Goal: Transaction & Acquisition: Subscribe to service/newsletter

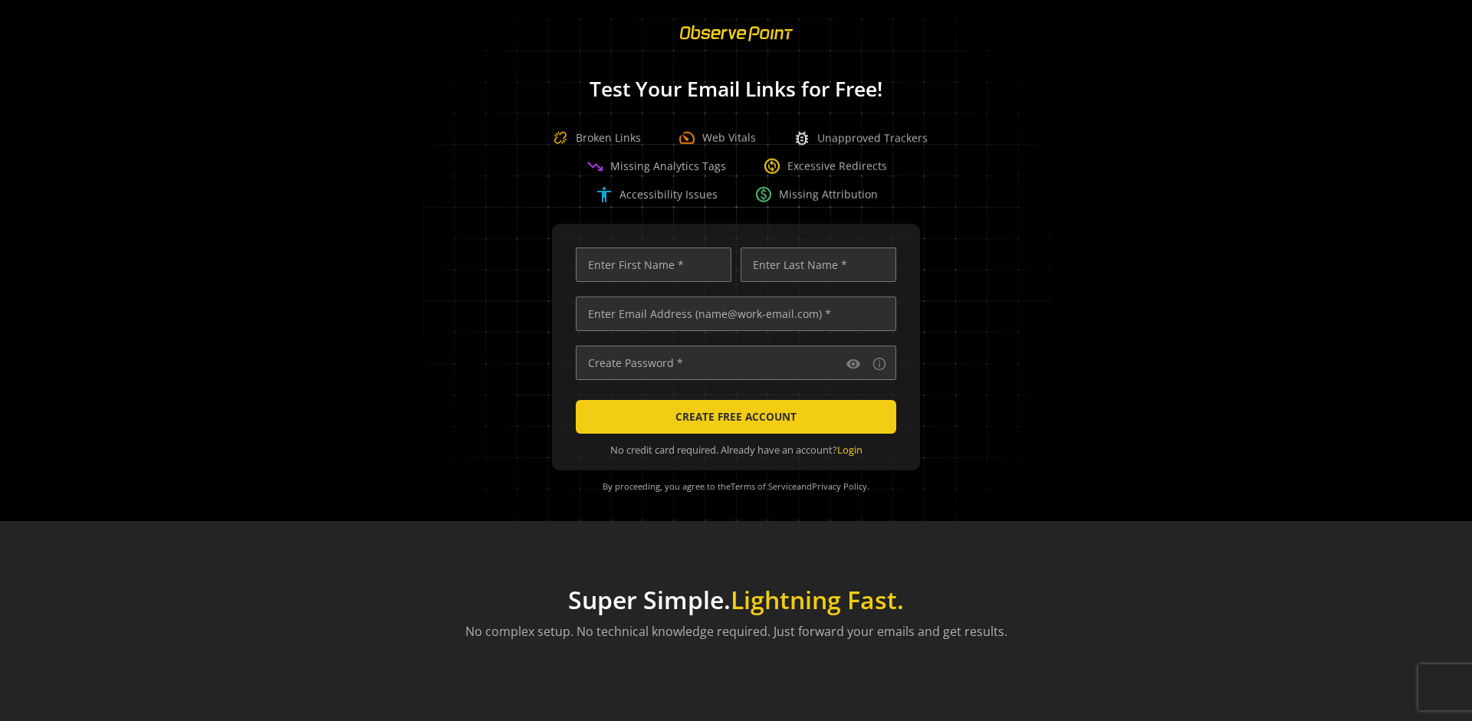
scroll to position [0, 4959]
click at [732, 313] on input "text" at bounding box center [736, 314] width 320 height 34
type input "[EMAIL_ADDRESS][DOMAIN_NAME]"
click at [649, 264] on input "text" at bounding box center [654, 265] width 156 height 34
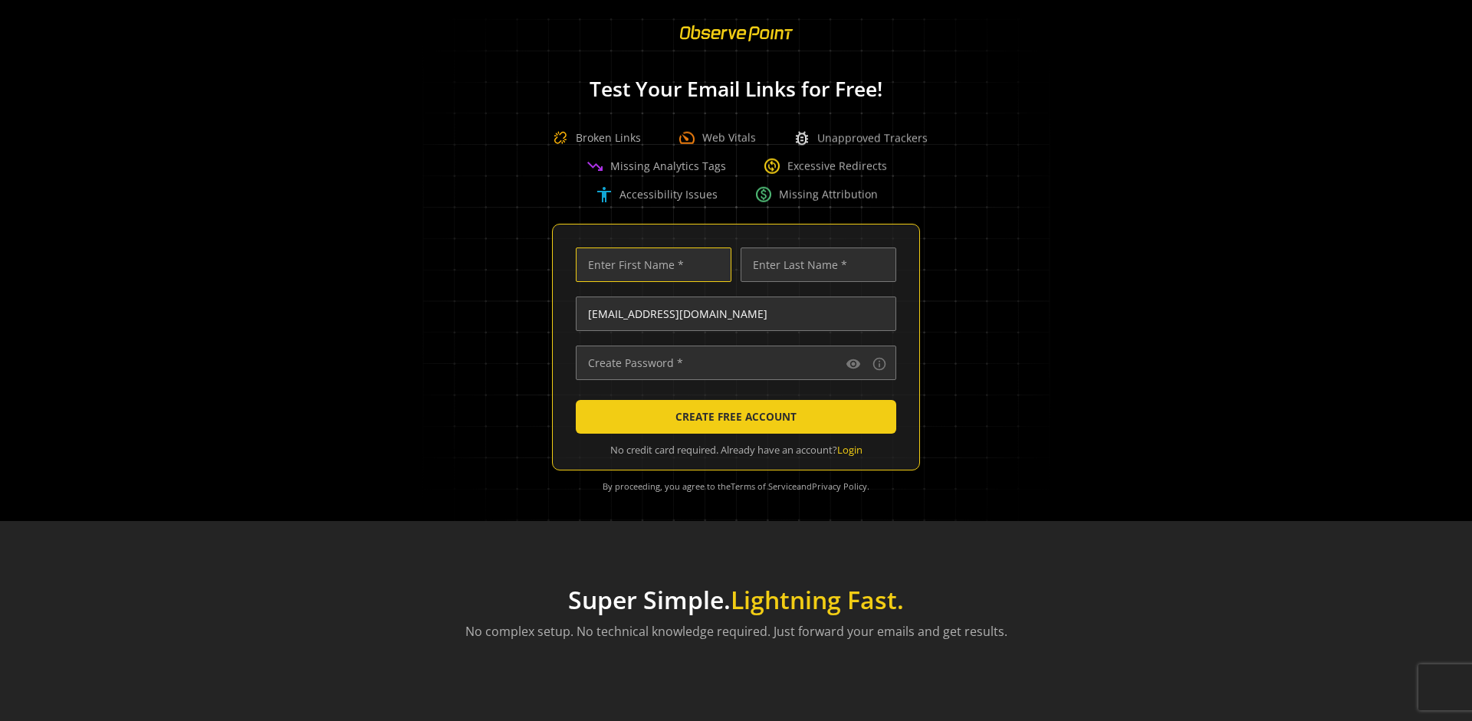
scroll to position [0, 0]
type input "Test"
click at [814, 264] on input "text" at bounding box center [818, 265] width 156 height 34
type input "Test"
click at [732, 363] on input "text" at bounding box center [736, 363] width 320 height 34
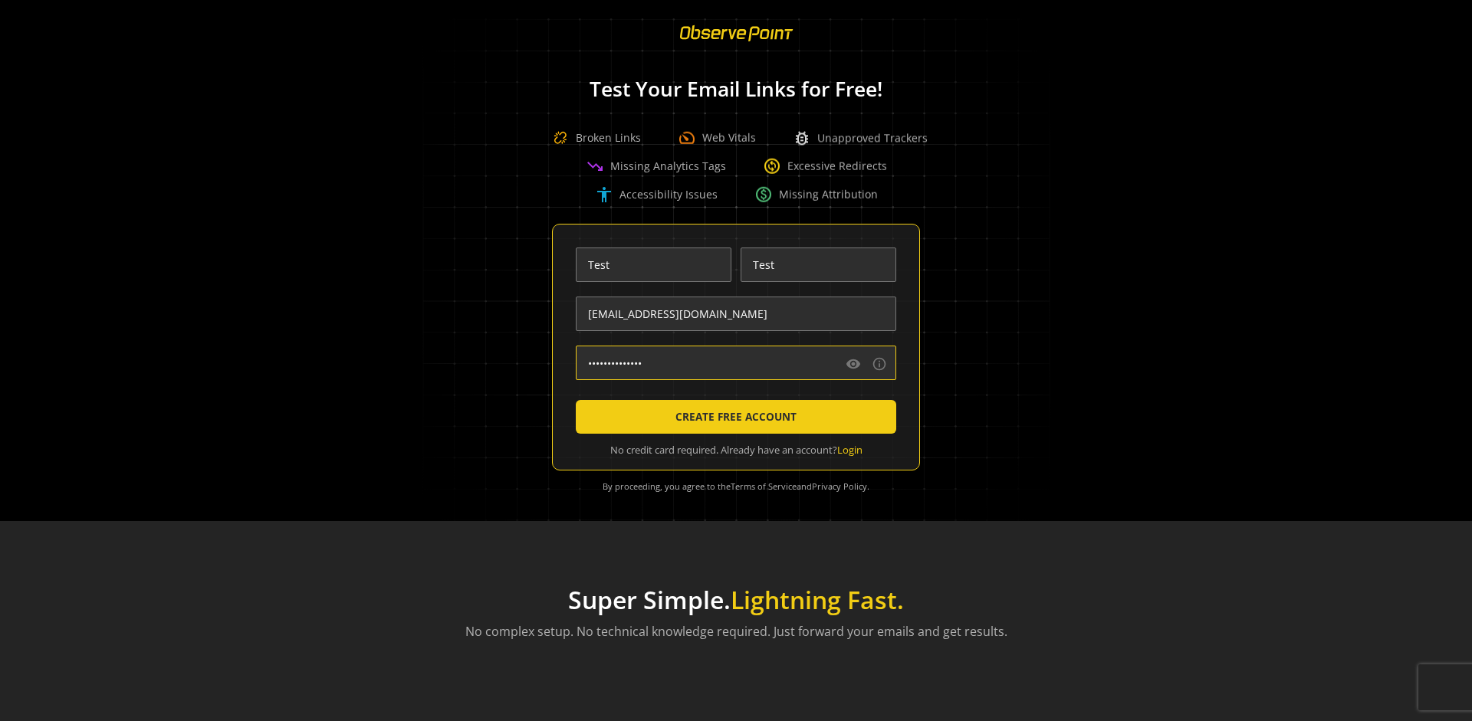
type input "••••••••••••••"
click at [732, 417] on span "CREATE FREE ACCOUNT" at bounding box center [735, 417] width 121 height 28
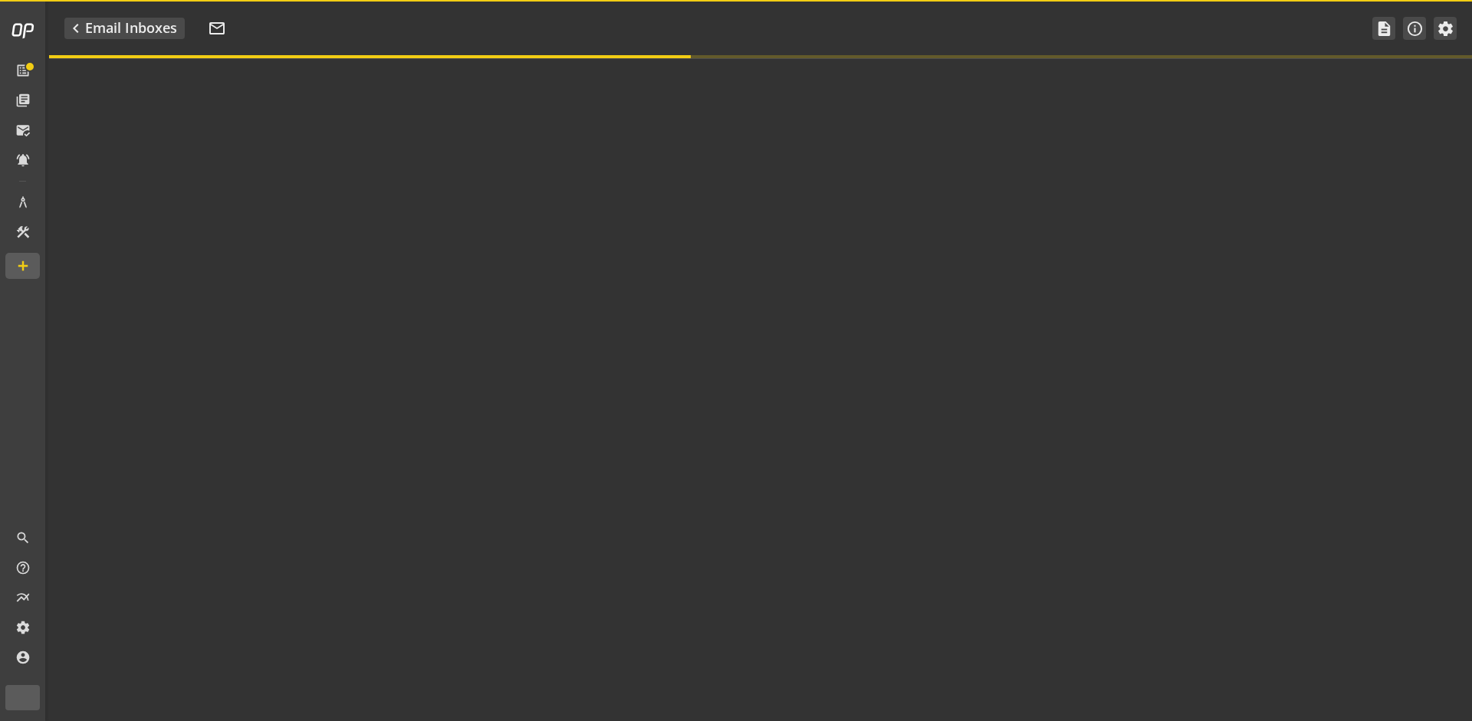
type textarea "Welcome to ObservePoint! This is your default email inbox for testing."
